Goal: Transaction & Acquisition: Download file/media

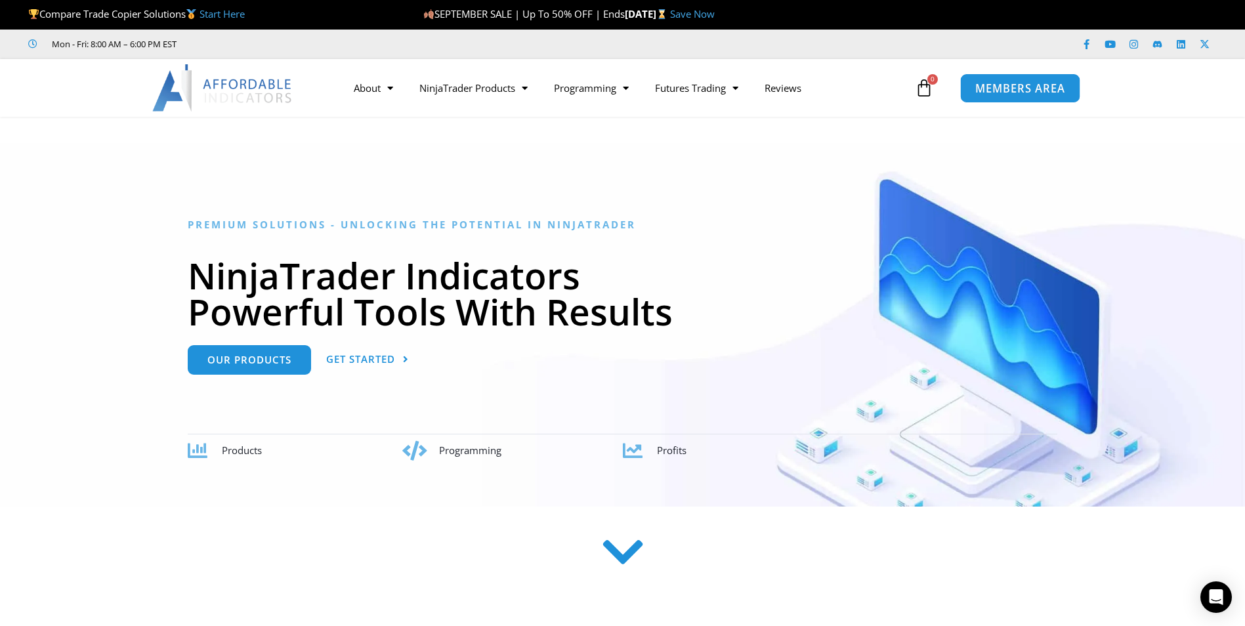
click at [990, 96] on link "MEMBERS AREA" at bounding box center [1020, 88] width 120 height 30
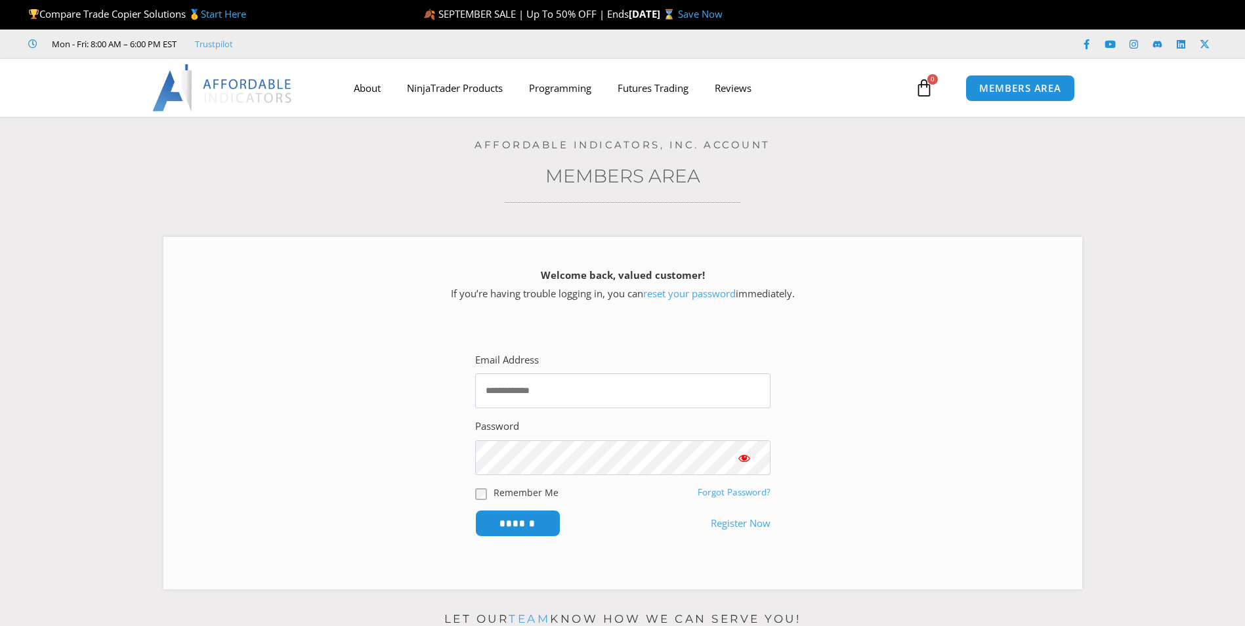
click at [993, 93] on span "MEMBERS AREA" at bounding box center [1020, 88] width 82 height 10
click at [604, 381] on input "Email Address" at bounding box center [622, 390] width 295 height 35
type input "**********"
click at [745, 456] on span "Show password" at bounding box center [743, 457] width 13 height 13
type input "**********"
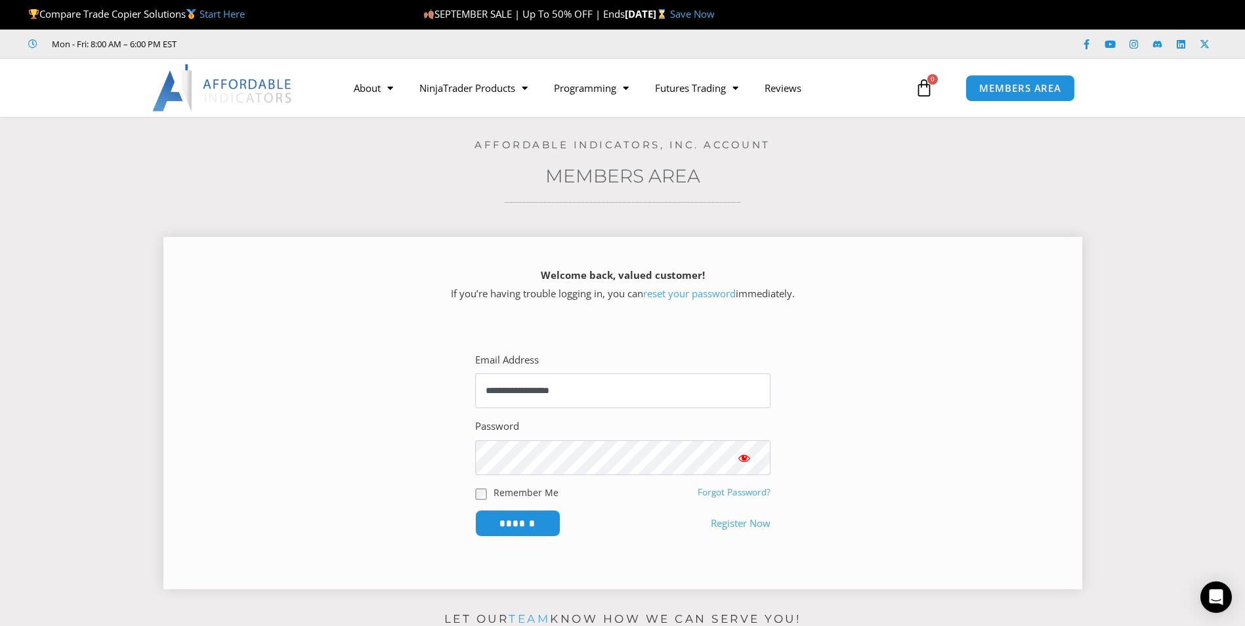
click at [746, 460] on span "Show password" at bounding box center [743, 457] width 13 height 13
click at [529, 521] on input "******" at bounding box center [517, 523] width 90 height 28
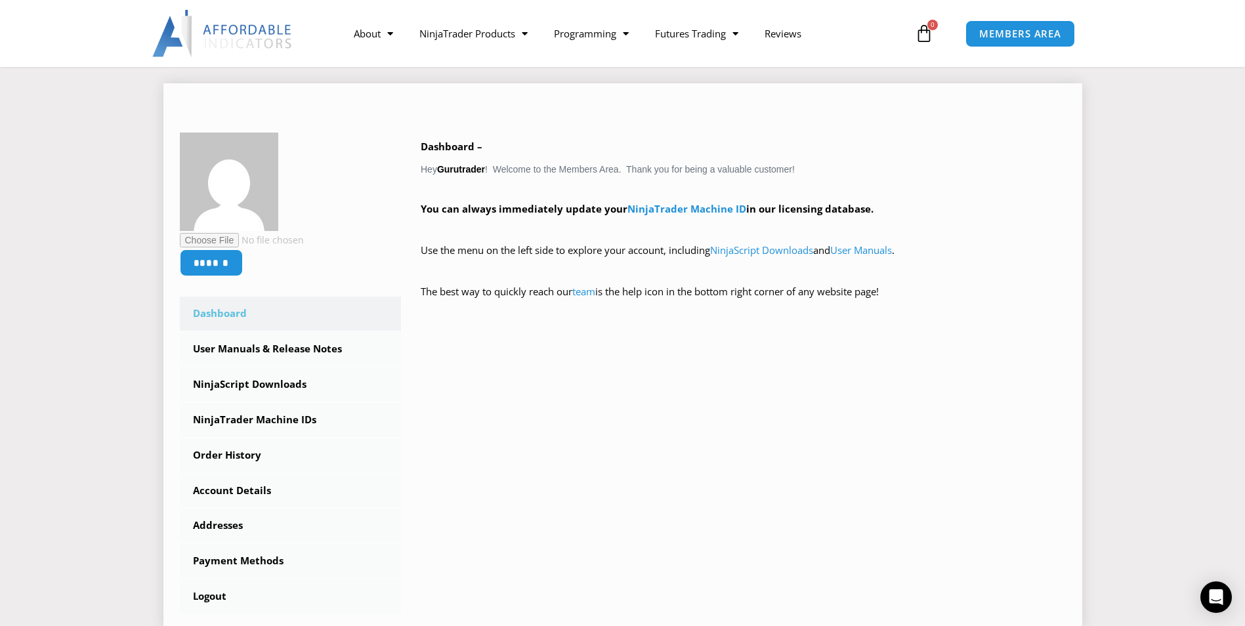
scroll to position [197, 0]
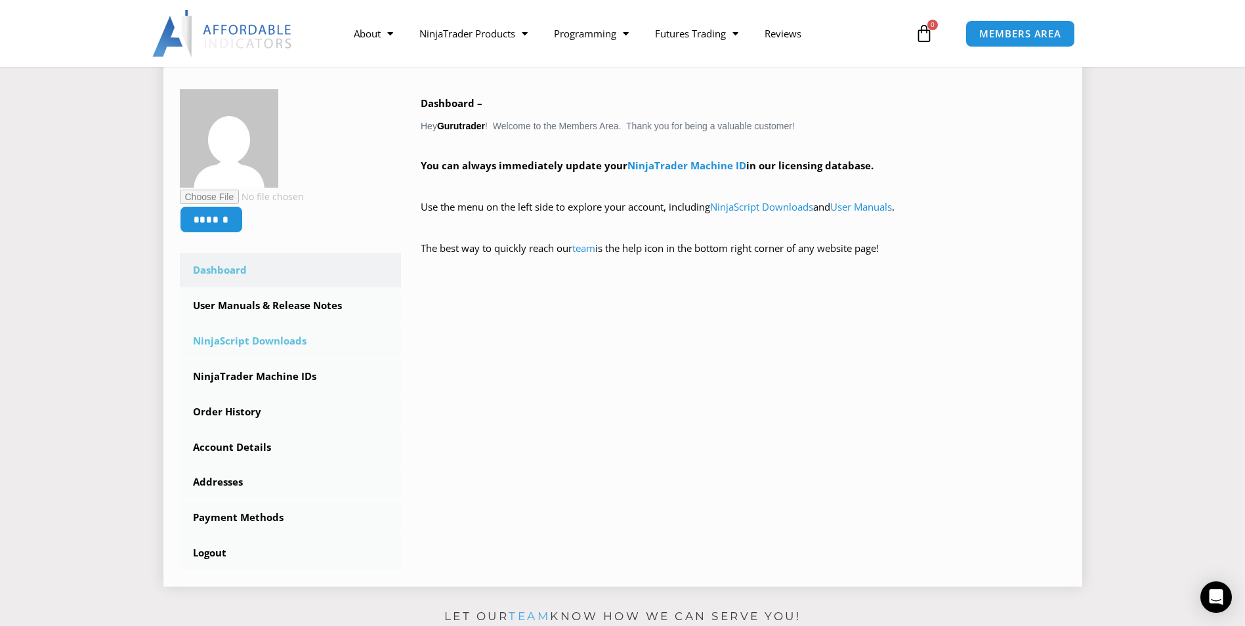
click at [279, 341] on link "NinjaScript Downloads" at bounding box center [291, 341] width 222 height 34
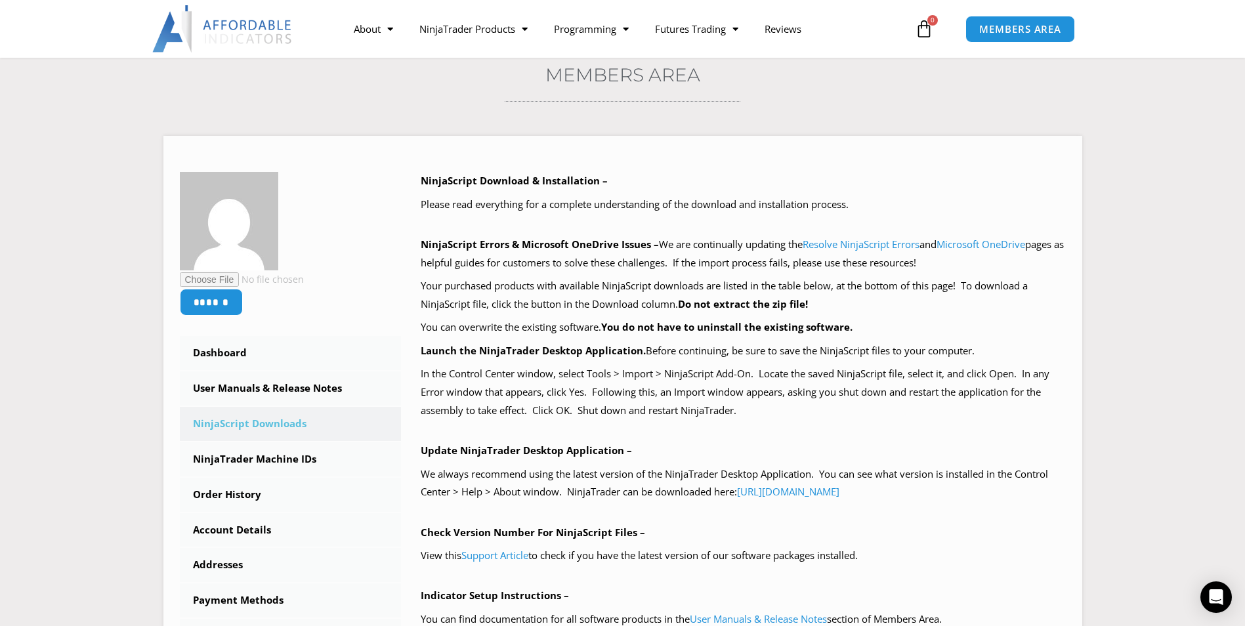
scroll to position [131, 0]
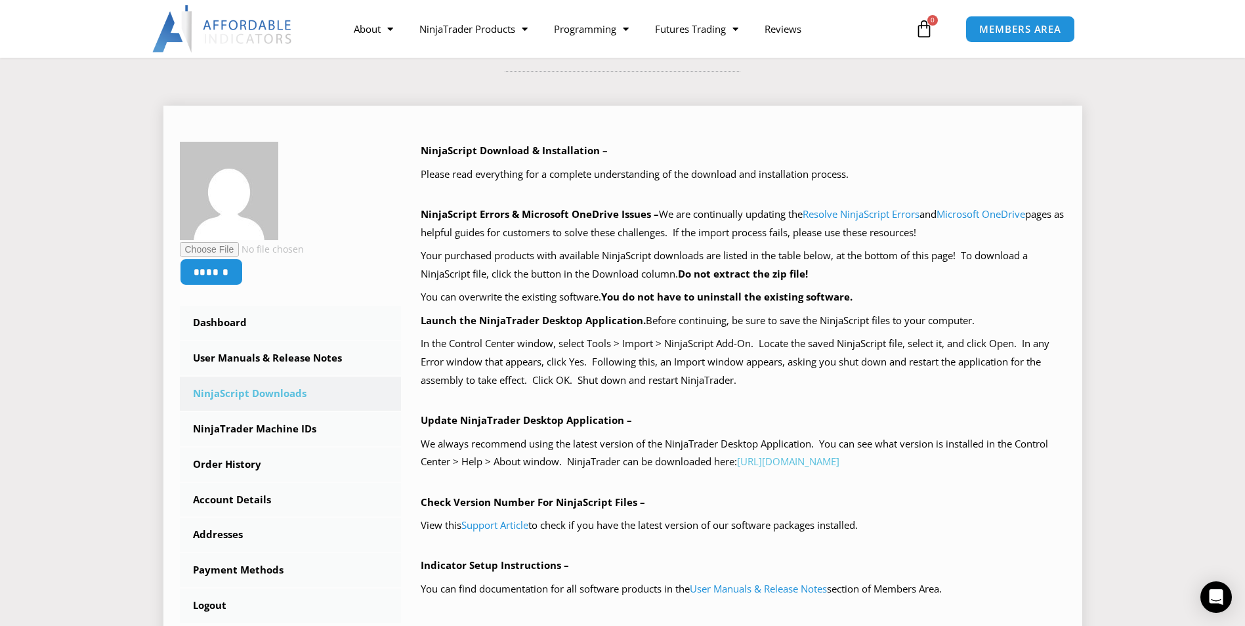
click at [839, 464] on link "https://account.ninjatrader.com/download" at bounding box center [788, 461] width 102 height 13
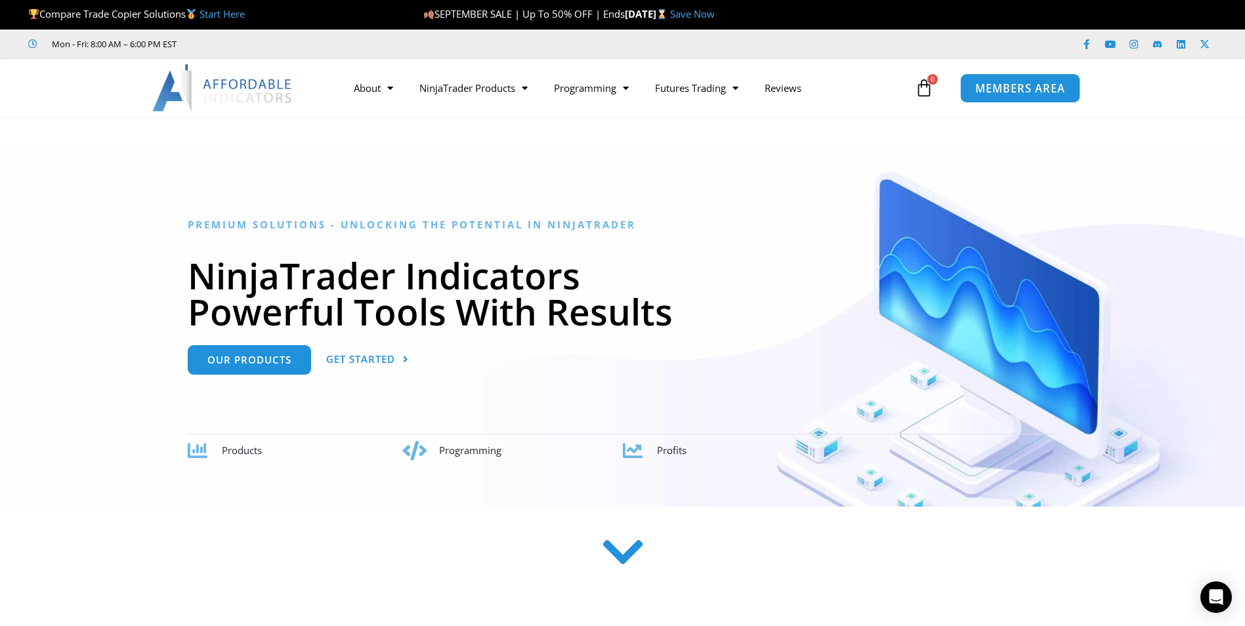
click at [999, 87] on span "MEMBERS AREA" at bounding box center [1020, 88] width 90 height 11
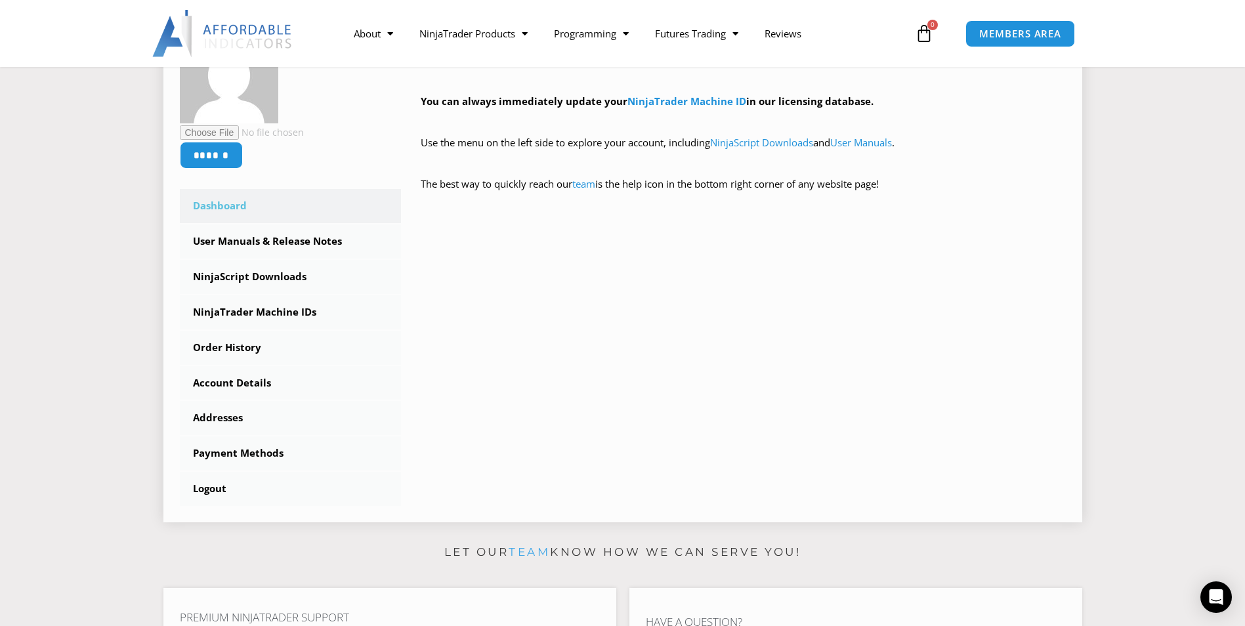
scroll to position [262, 0]
click at [243, 351] on link "Order History" at bounding box center [291, 346] width 222 height 34
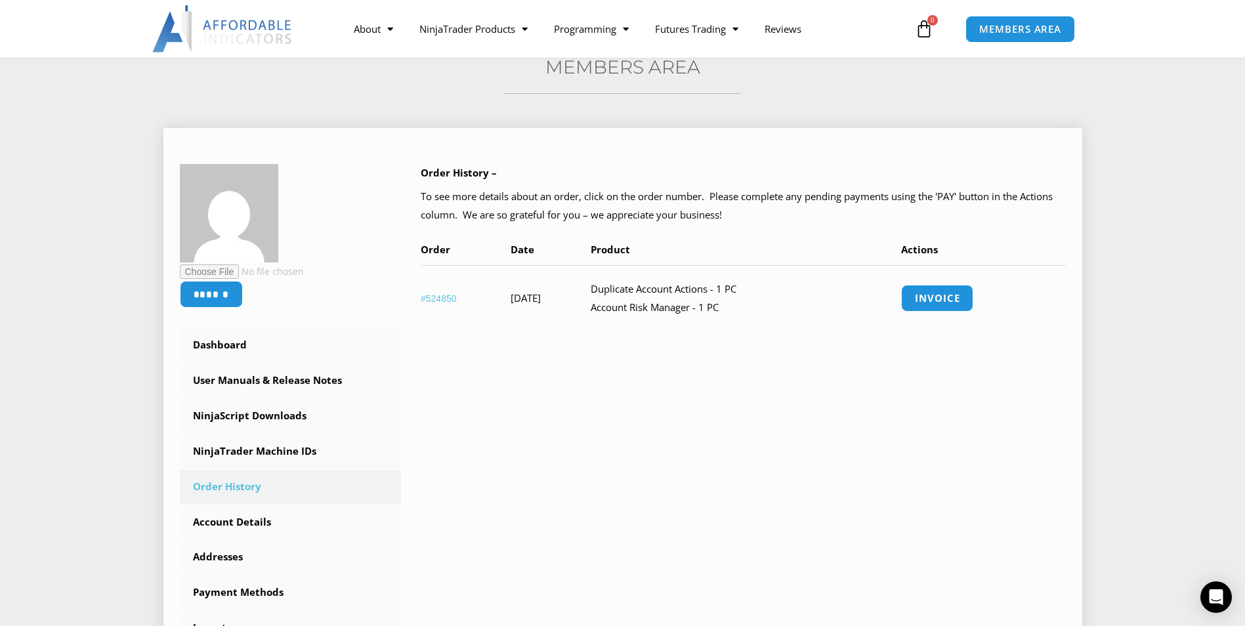
scroll to position [131, 0]
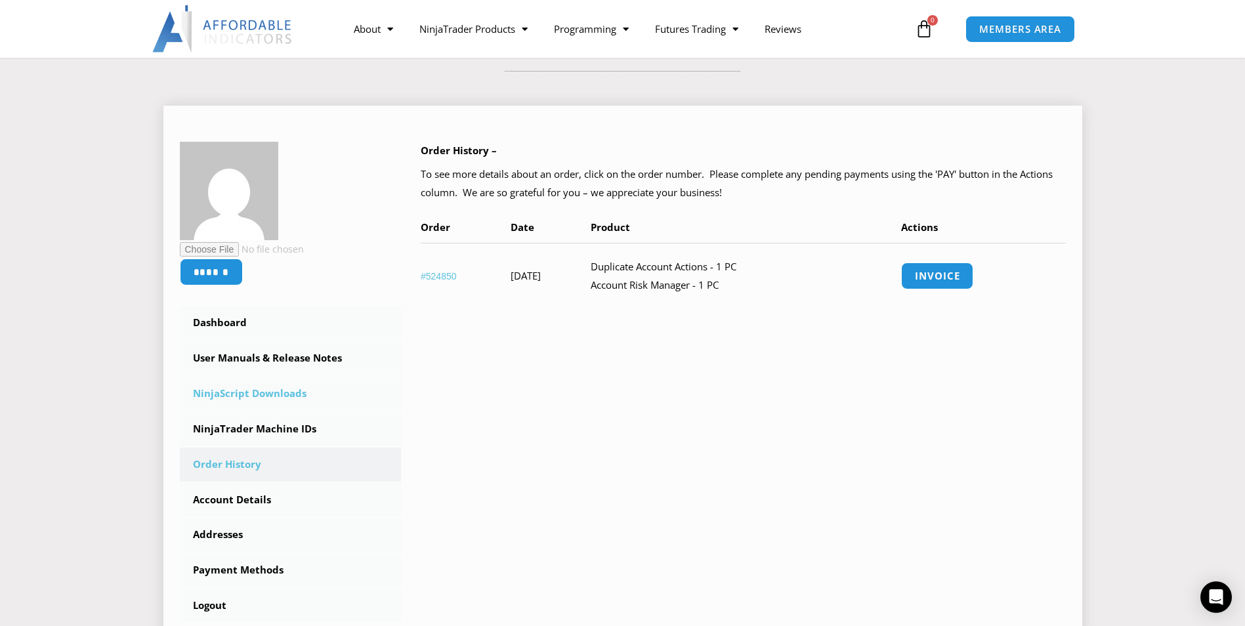
click at [288, 398] on link "NinjaScript Downloads" at bounding box center [291, 394] width 222 height 34
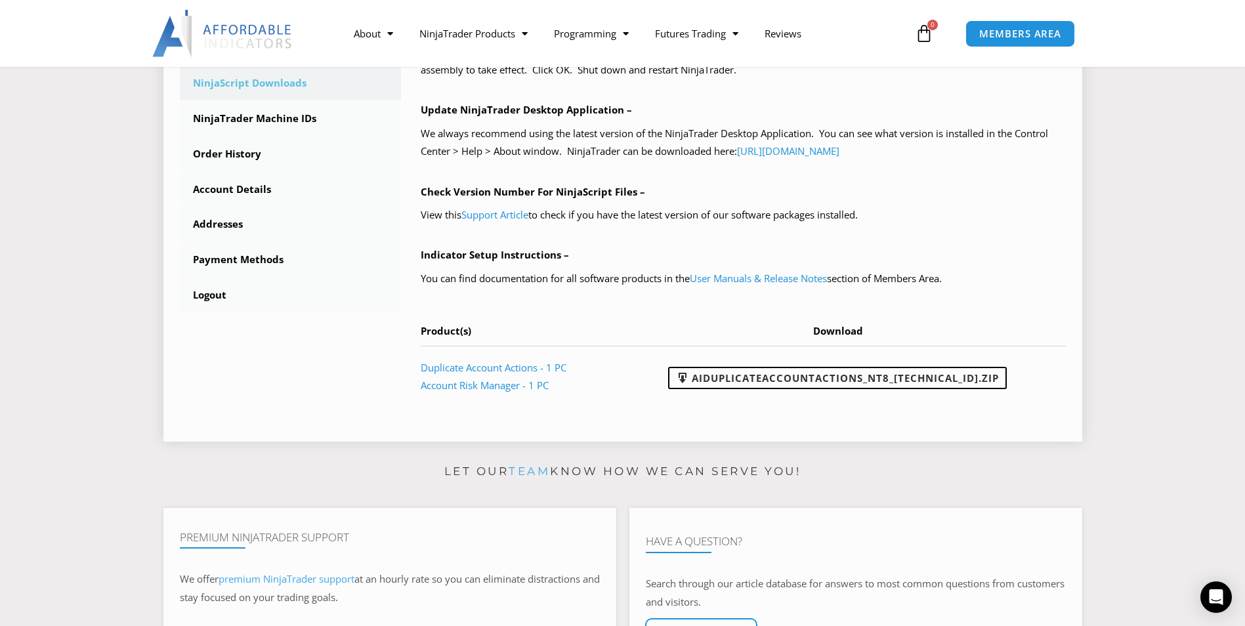
scroll to position [459, 0]
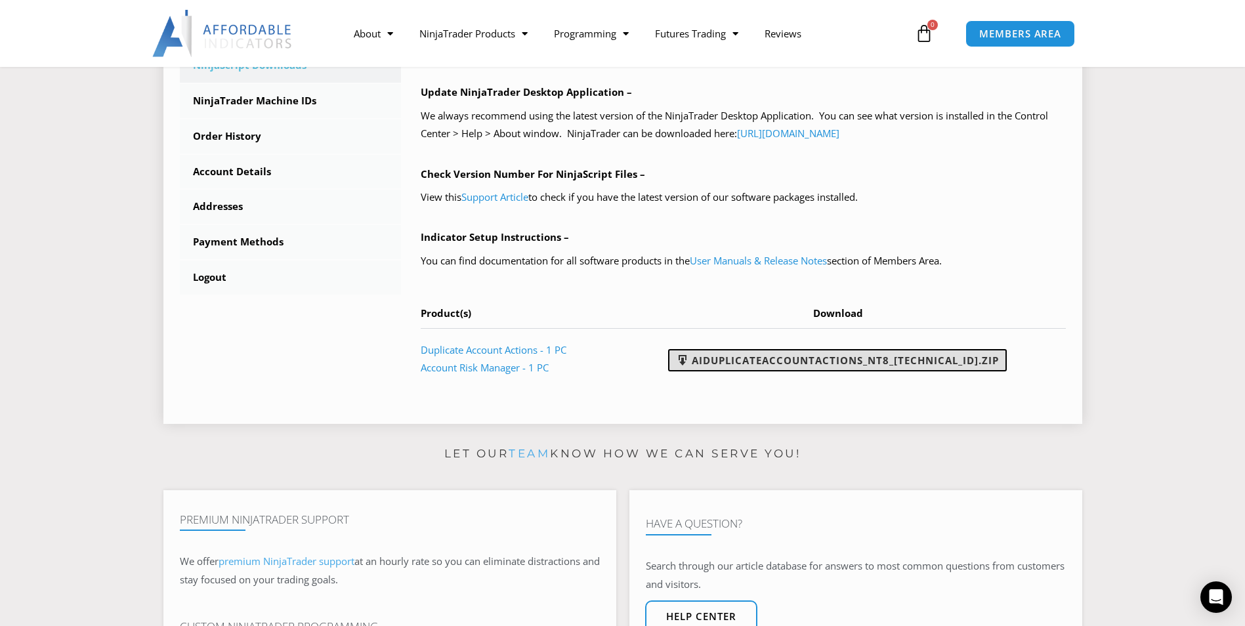
click at [724, 362] on link "AIDuplicateAccountActions_NT8_[TECHNICAL_ID].zip" at bounding box center [837, 360] width 339 height 22
click at [203, 276] on link "Logout" at bounding box center [291, 277] width 222 height 34
